Goal: Book appointment/travel/reservation

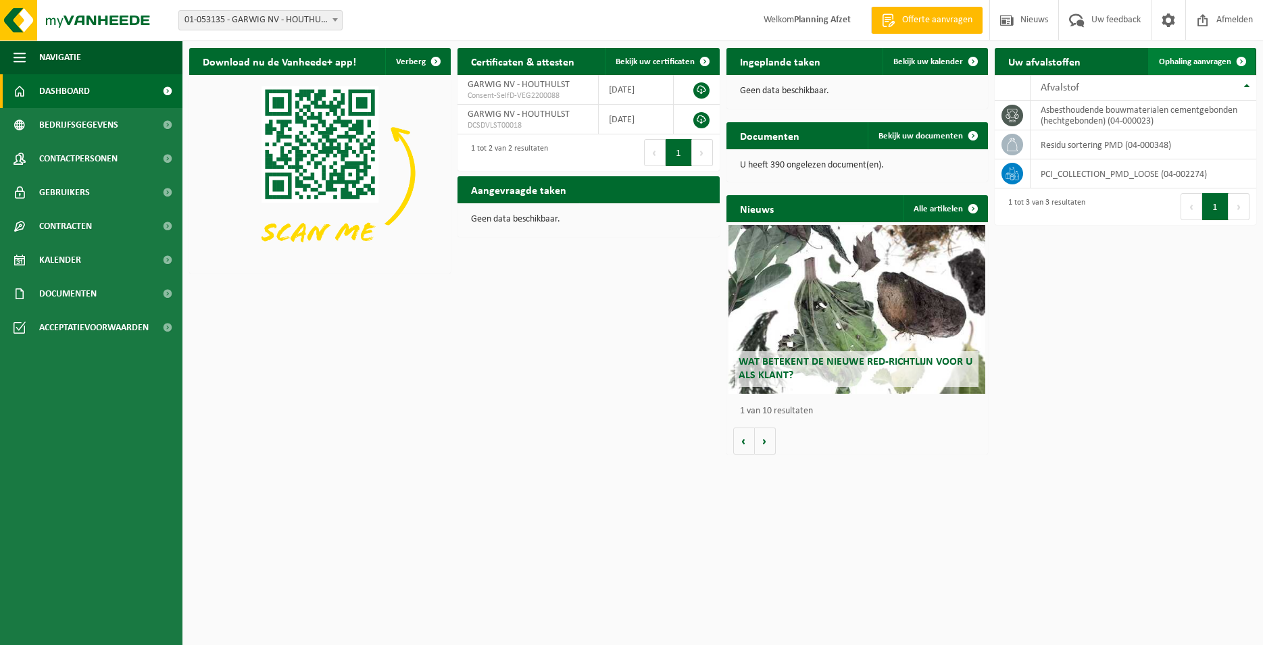
click at [1148, 62] on link "Ophaling aanvragen" at bounding box center [1201, 61] width 107 height 27
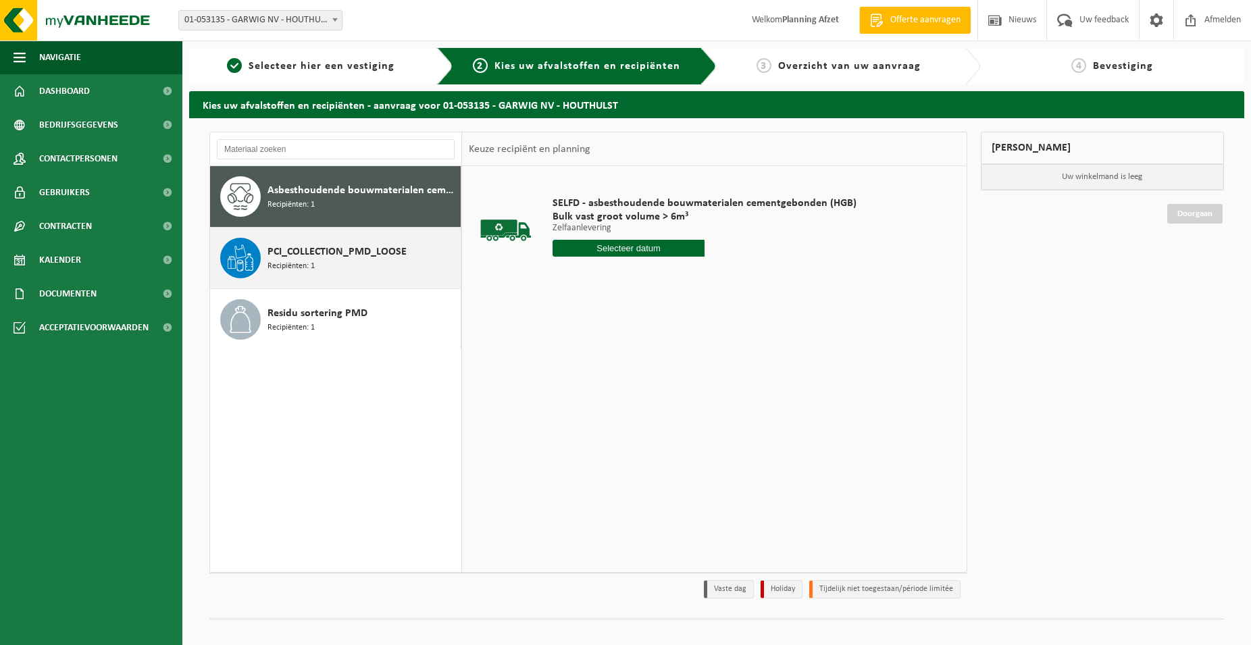
click at [257, 254] on span at bounding box center [240, 258] width 41 height 41
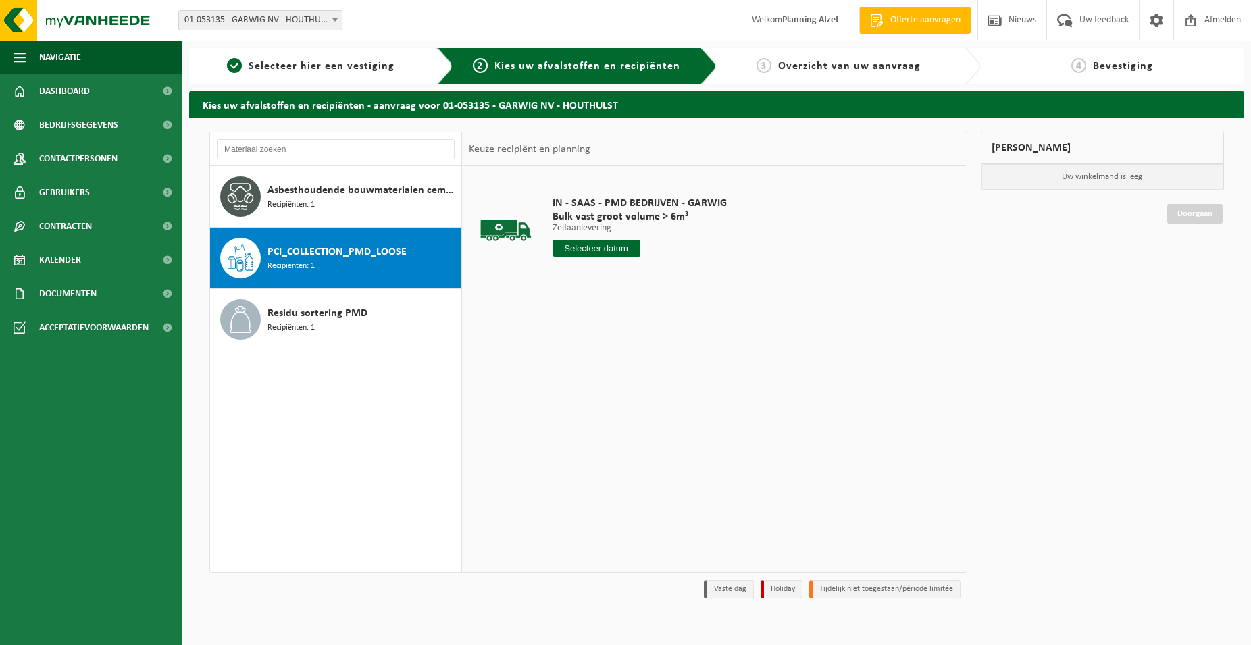
click at [597, 248] on input "text" at bounding box center [596, 248] width 87 height 17
click at [589, 363] on div "12" at bounding box center [589, 368] width 24 height 22
type input "Van [DATE]"
click at [598, 299] on button "In winkelmand" at bounding box center [591, 299] width 74 height 22
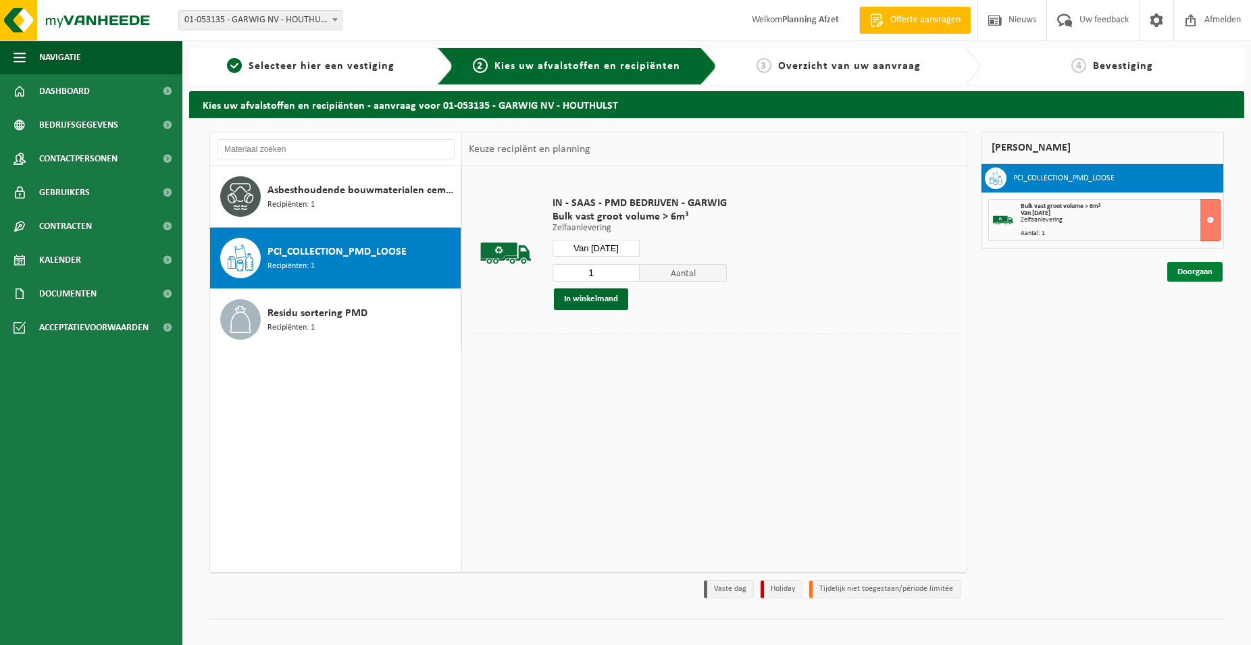
click at [1181, 267] on link "Doorgaan" at bounding box center [1194, 272] width 55 height 20
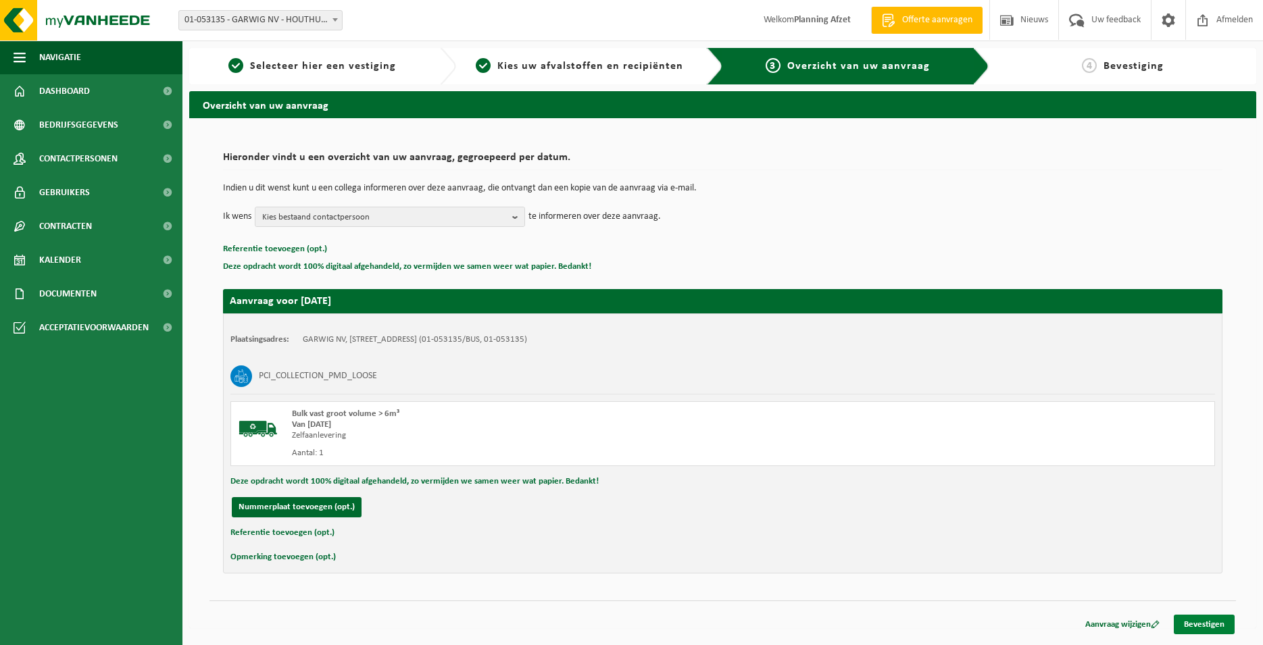
click at [1182, 630] on link "Bevestigen" at bounding box center [1203, 625] width 61 height 20
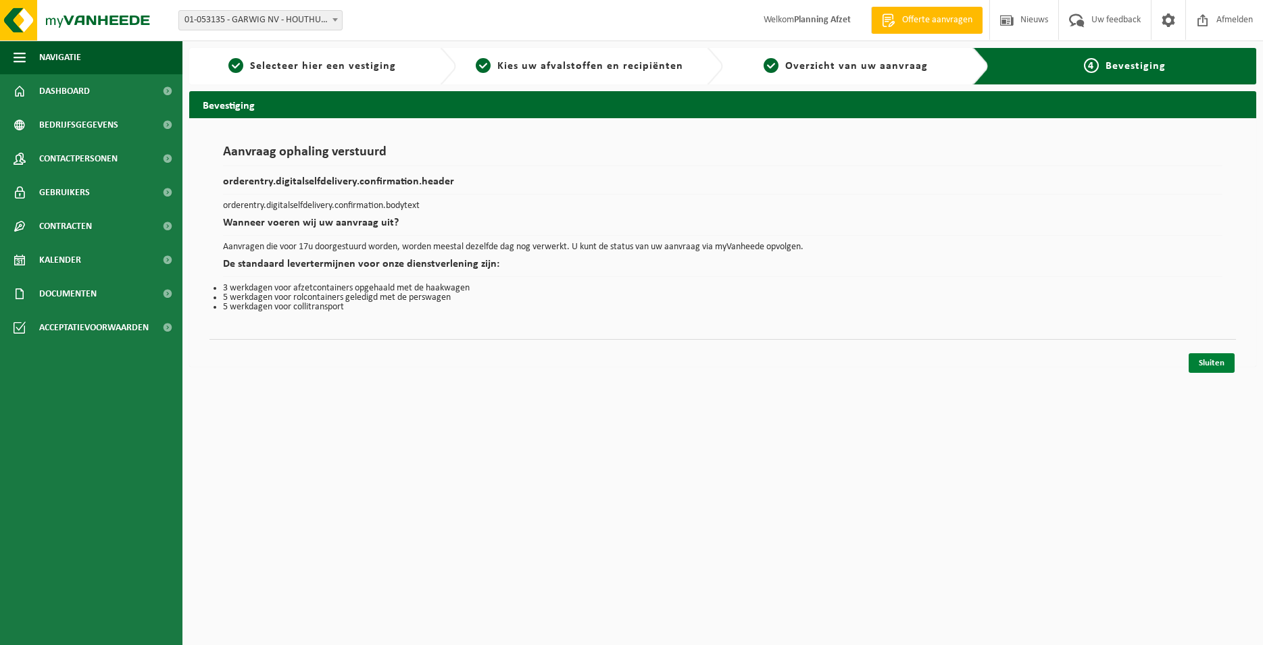
click at [1212, 363] on link "Sluiten" at bounding box center [1211, 363] width 46 height 20
